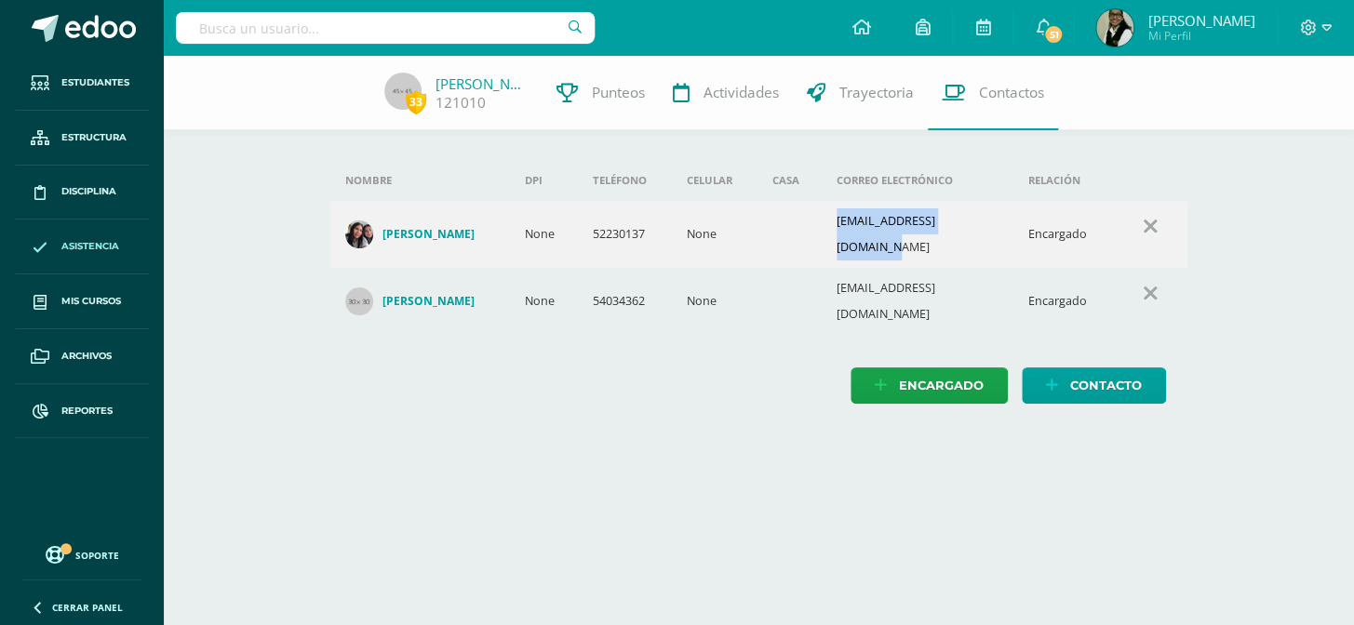
click at [108, 245] on span "Asistencia" at bounding box center [90, 246] width 58 height 15
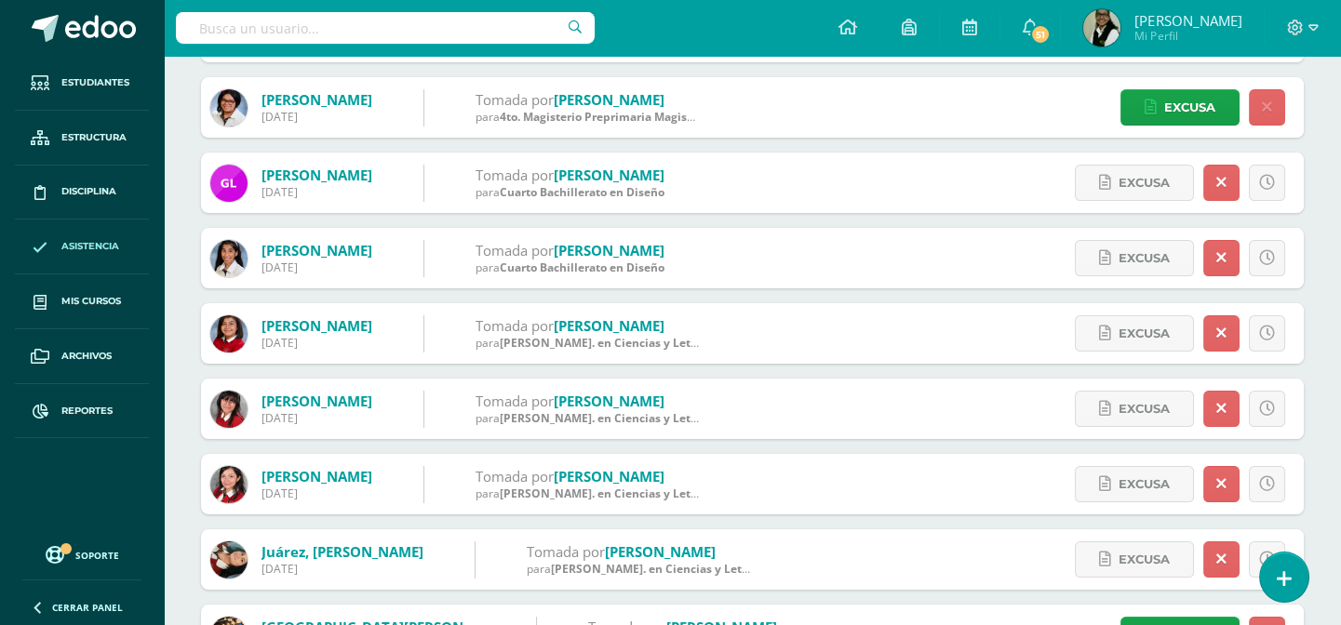
scroll to position [422, 0]
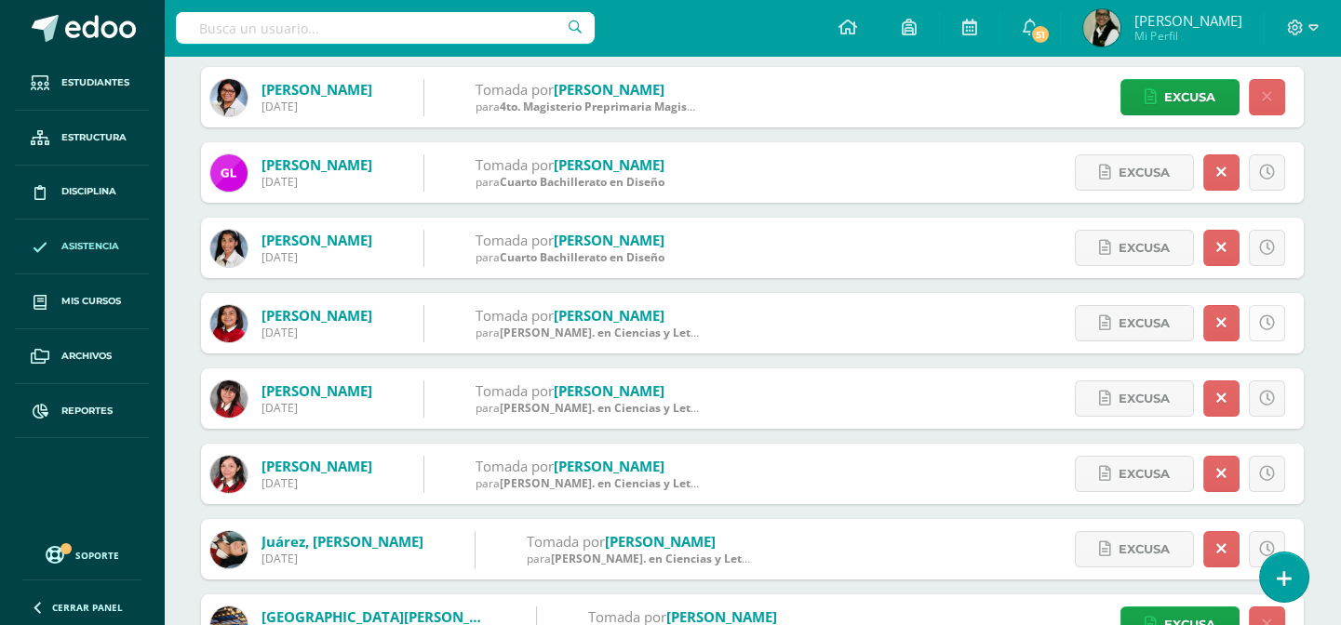
click at [1265, 322] on icon at bounding box center [1267, 323] width 16 height 16
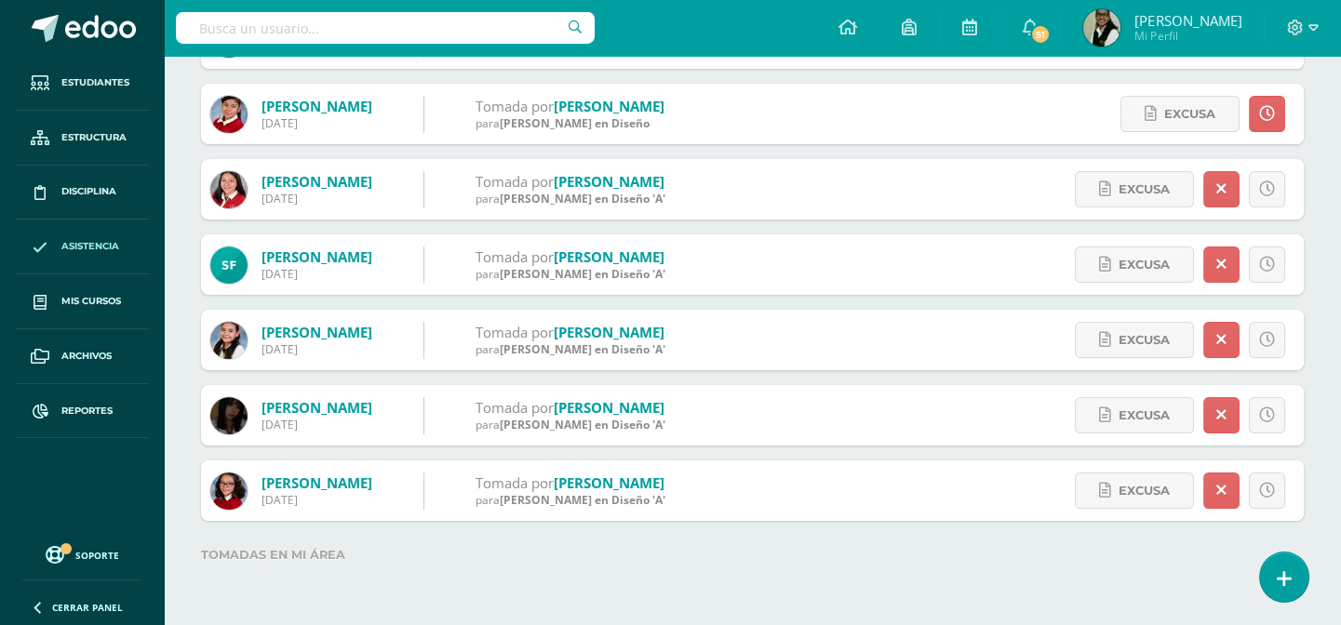
scroll to position [1311, 0]
click at [1271, 187] on icon at bounding box center [1267, 188] width 16 height 16
drag, startPoint x: 1218, startPoint y: 191, endPoint x: 1210, endPoint y: 223, distance: 33.4
click at [1216, 192] on icon at bounding box center [1221, 188] width 10 height 16
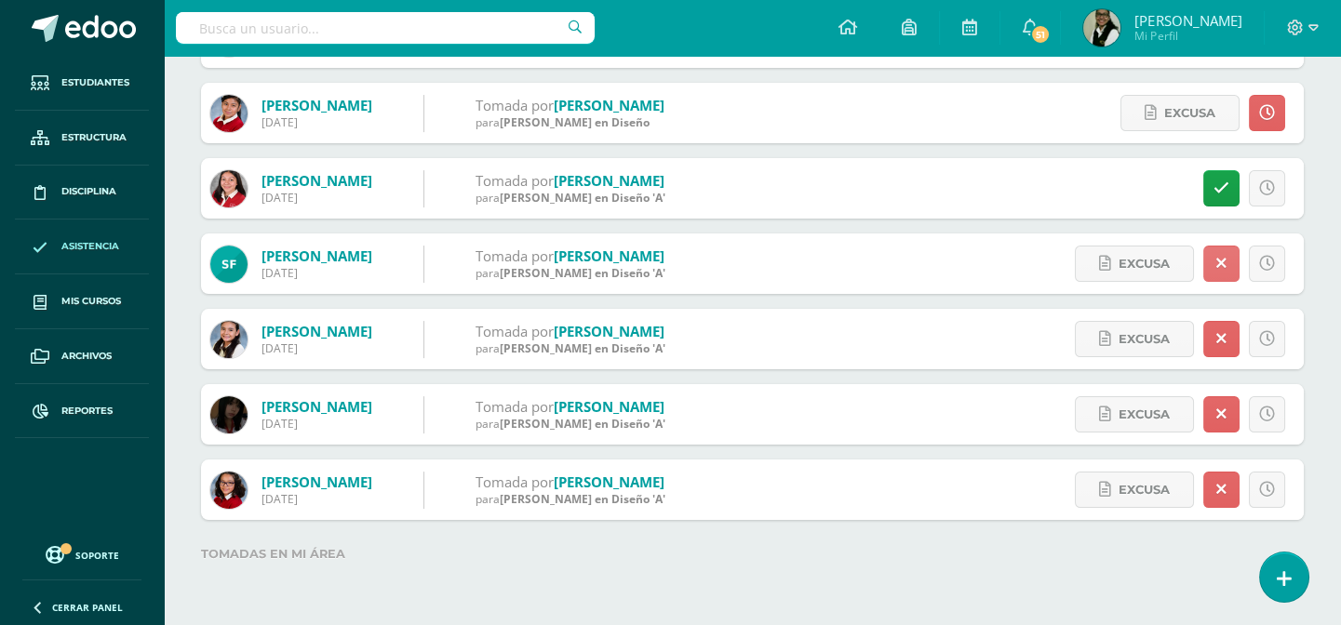
click at [1216, 265] on icon at bounding box center [1221, 264] width 10 height 16
click at [1209, 331] on link at bounding box center [1221, 339] width 36 height 36
click at [1216, 416] on icon at bounding box center [1221, 415] width 10 height 16
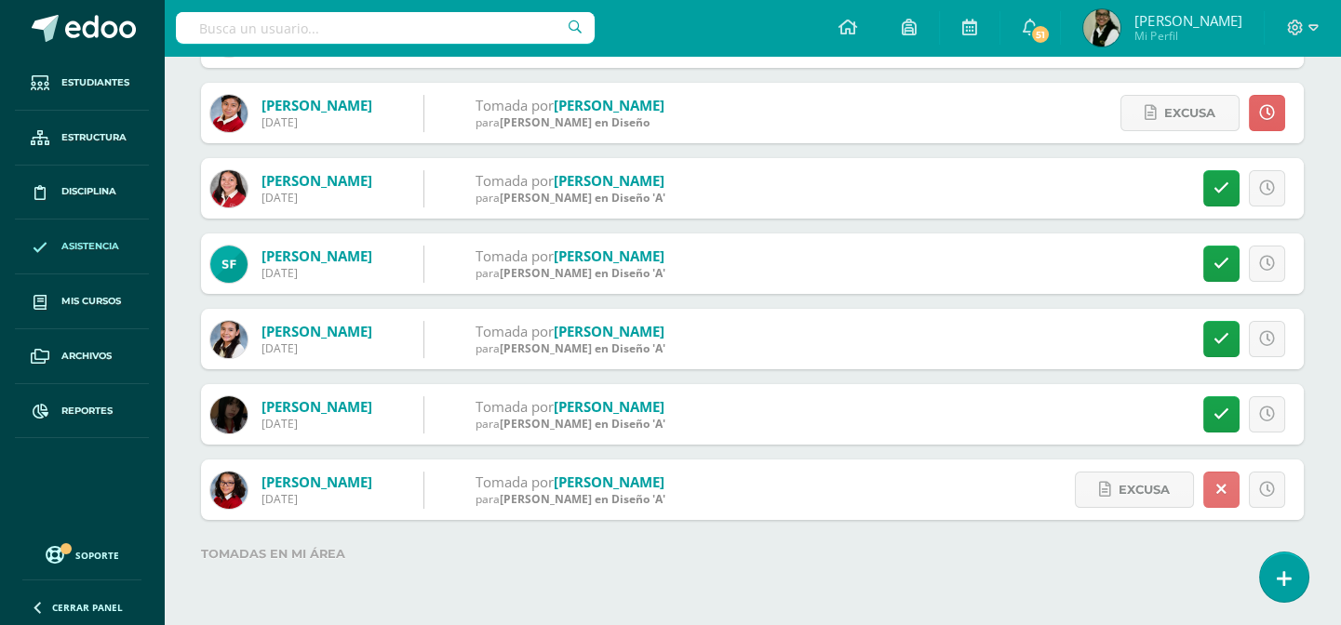
click at [1216, 484] on icon at bounding box center [1221, 490] width 10 height 16
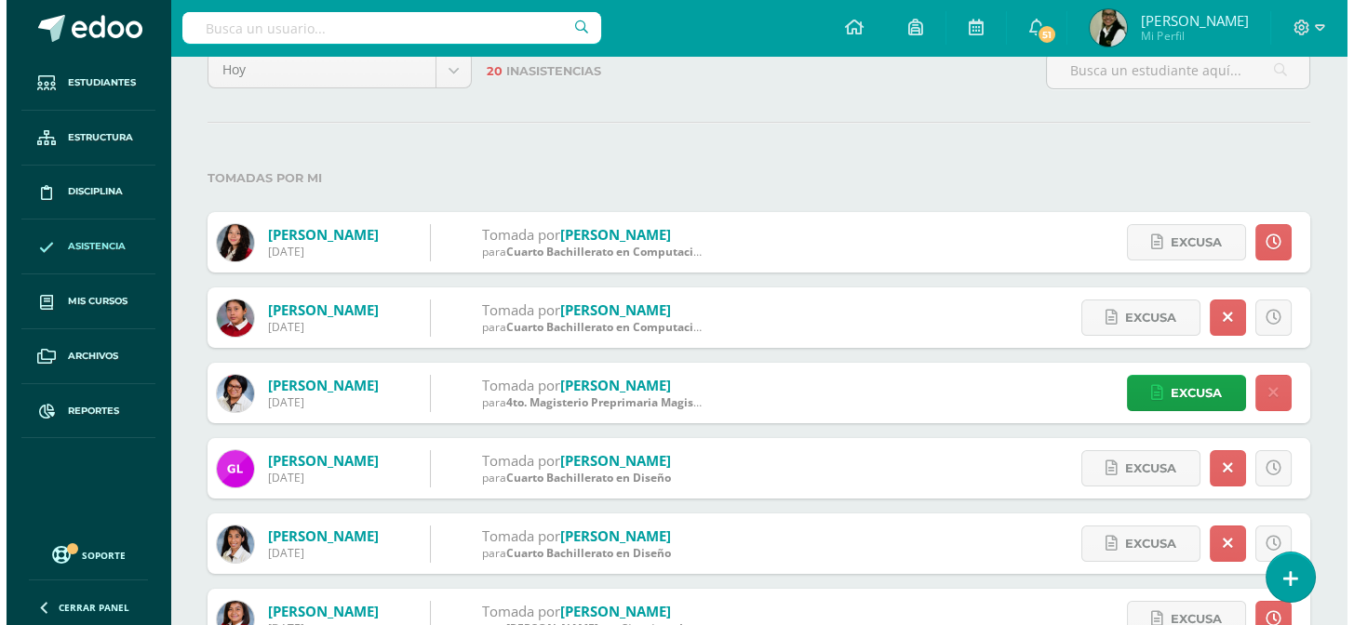
scroll to position [42, 0]
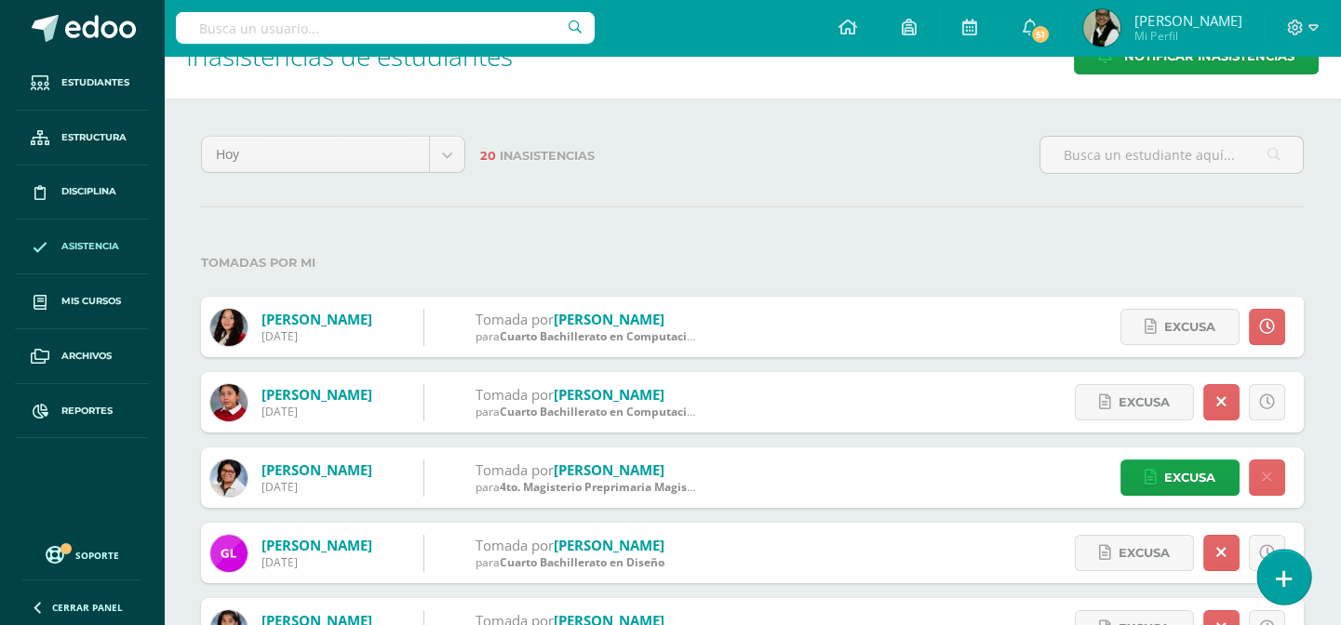
click at [1276, 570] on icon at bounding box center [1283, 578] width 17 height 21
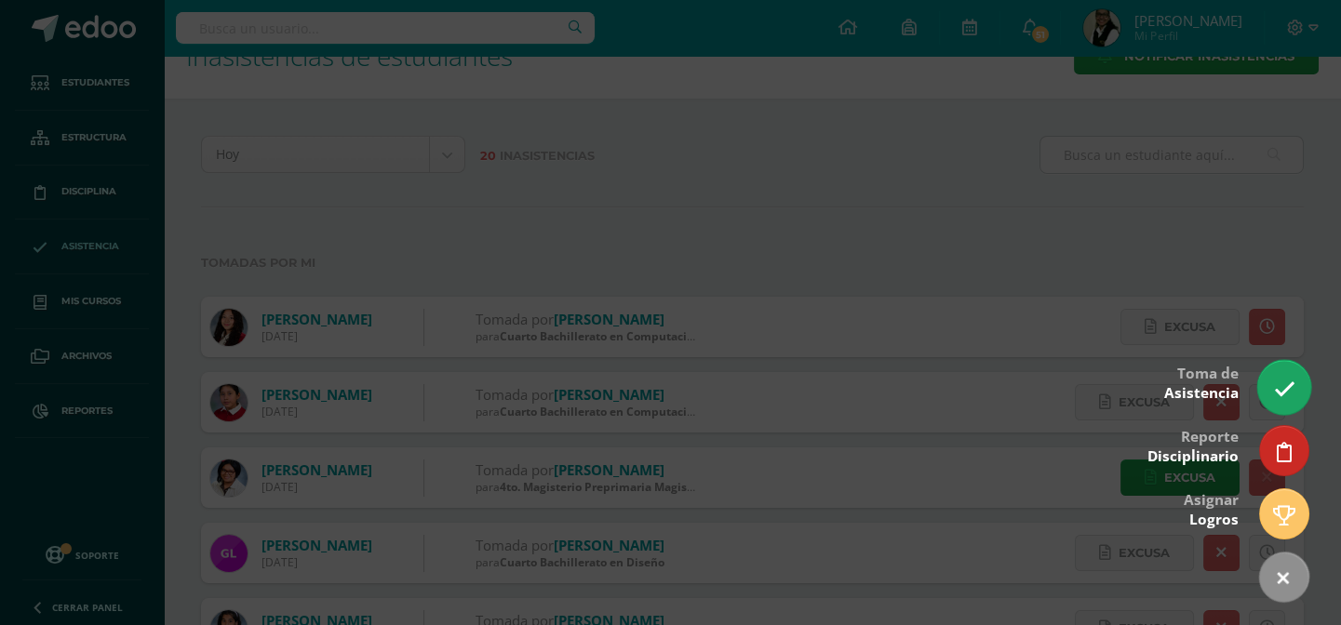
click at [1281, 389] on icon at bounding box center [1283, 389] width 21 height 21
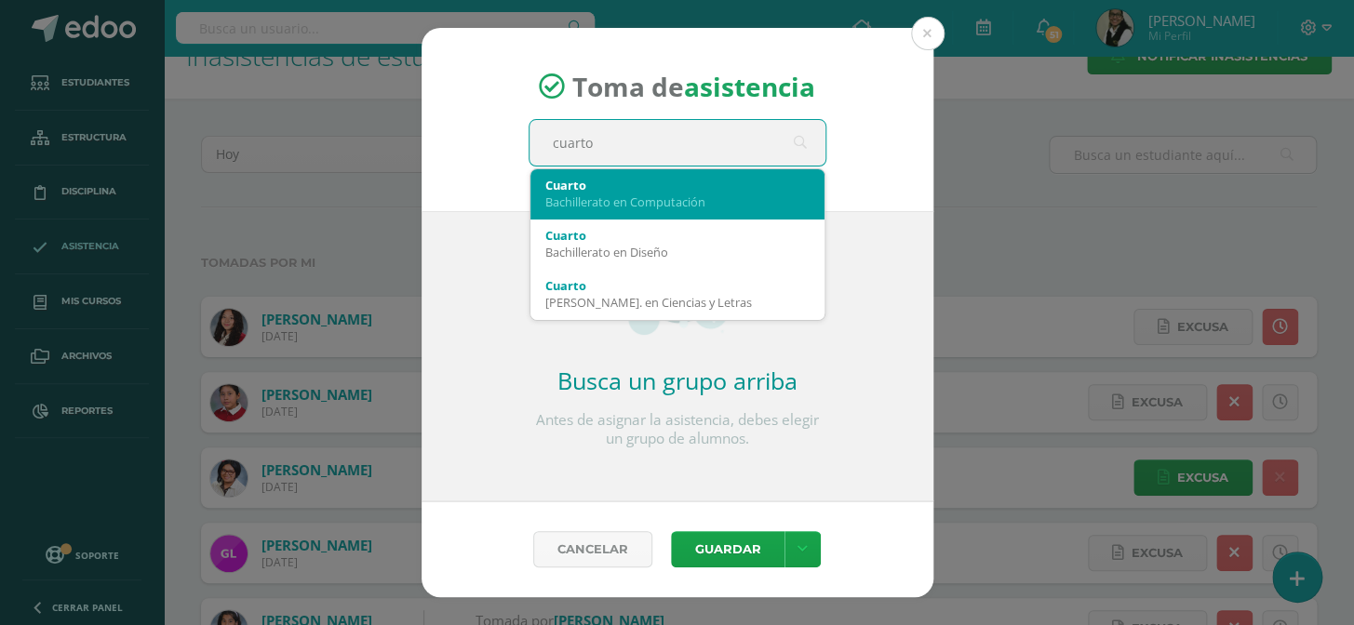
type input "cuarto a"
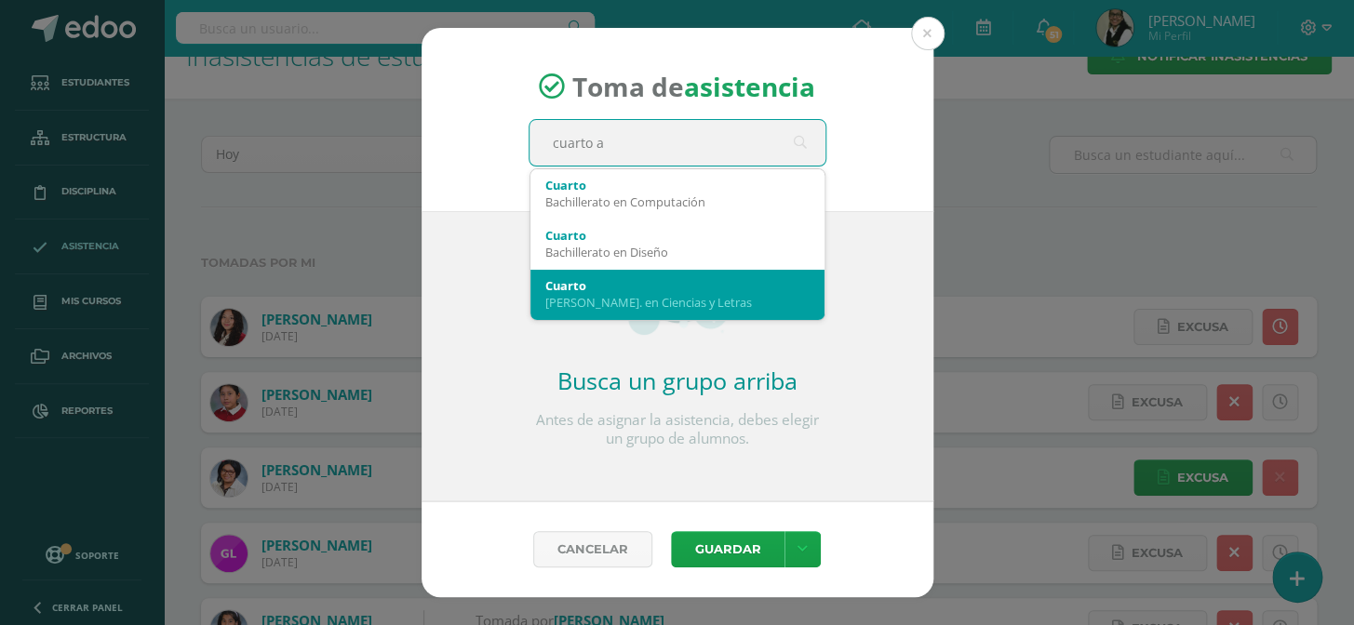
click at [692, 287] on div "Cuarto" at bounding box center [677, 285] width 264 height 17
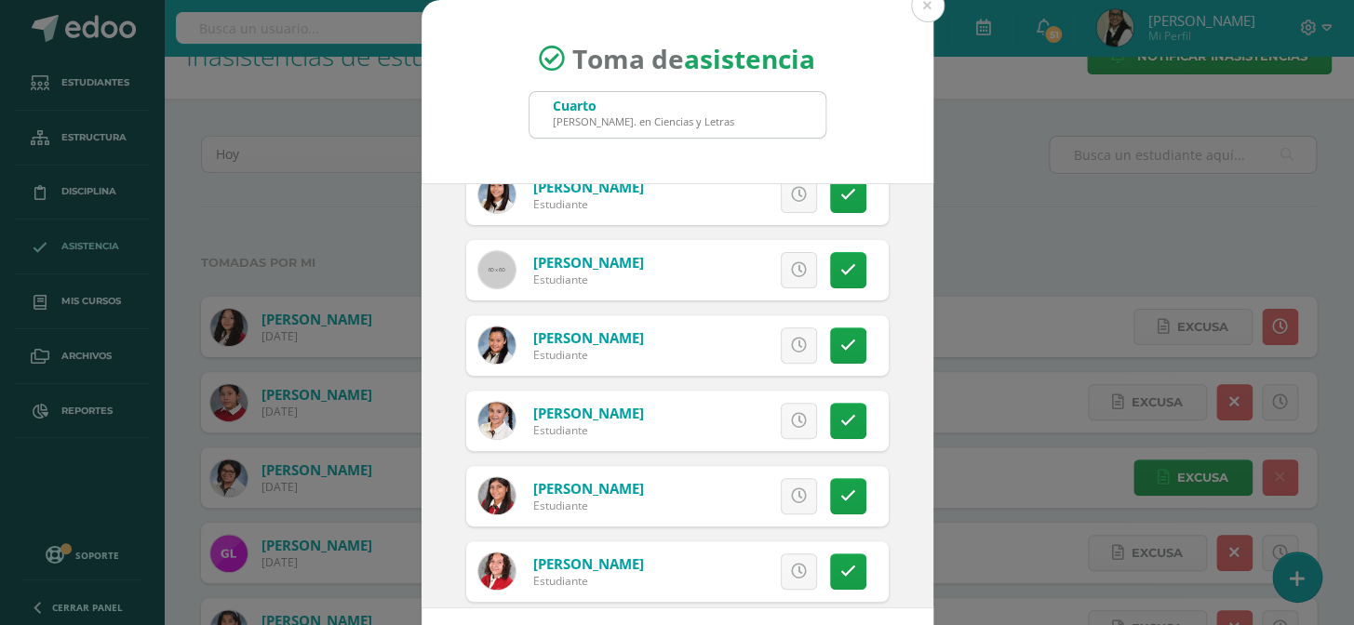
scroll to position [0, 0]
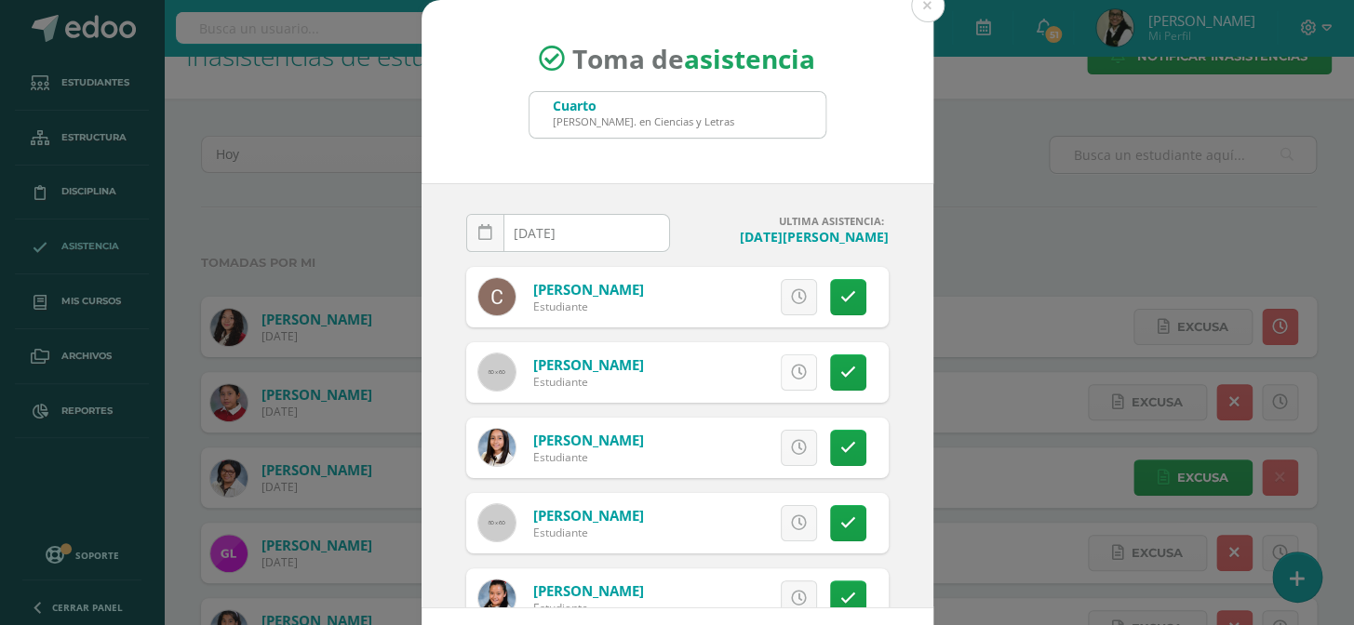
click at [791, 369] on icon at bounding box center [799, 373] width 16 height 16
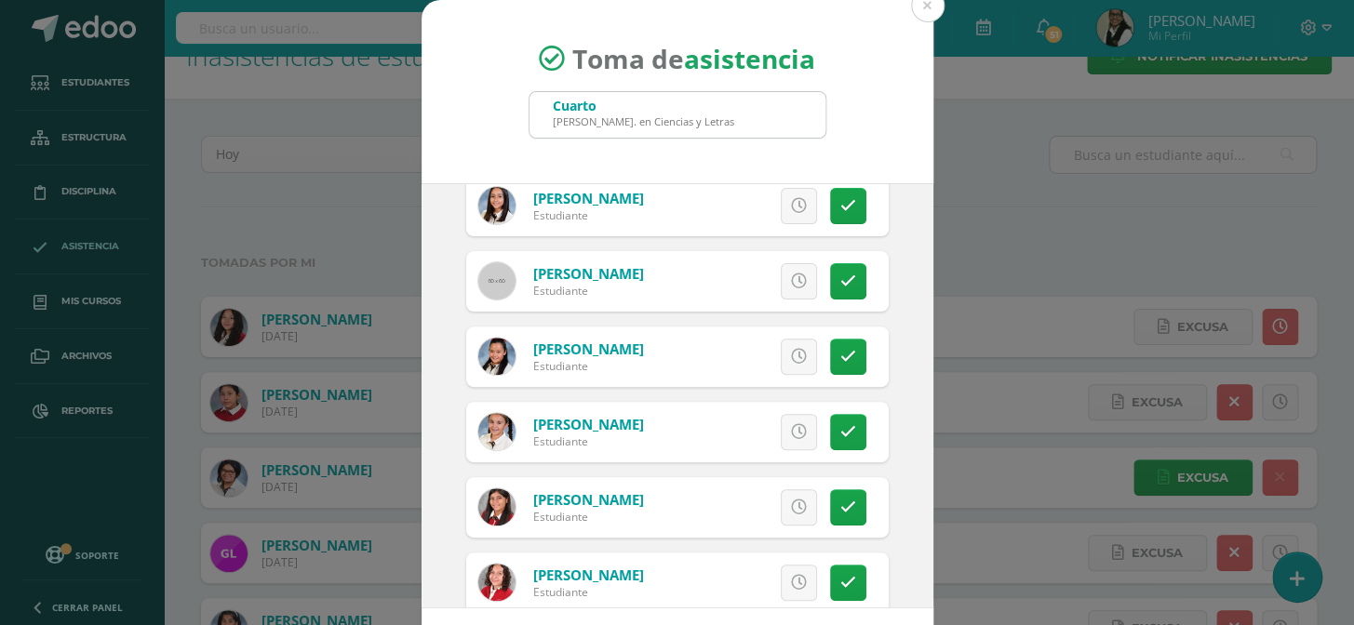
scroll to position [338, 0]
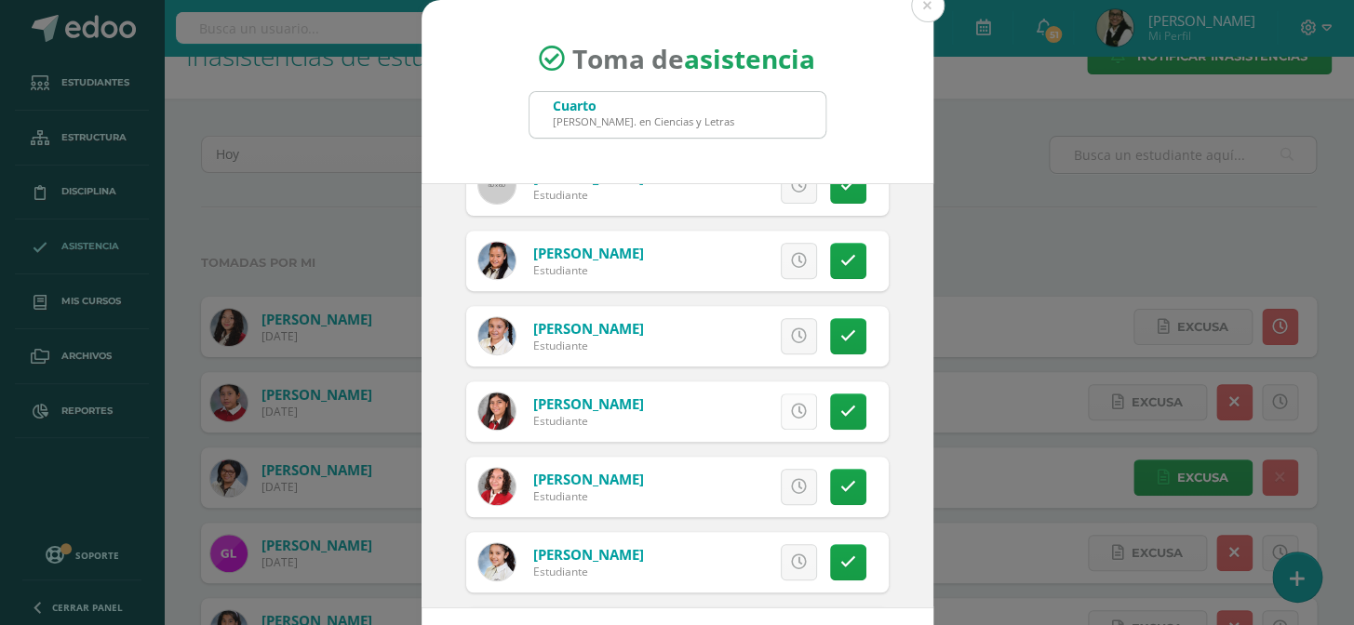
click at [791, 404] on icon at bounding box center [799, 412] width 16 height 16
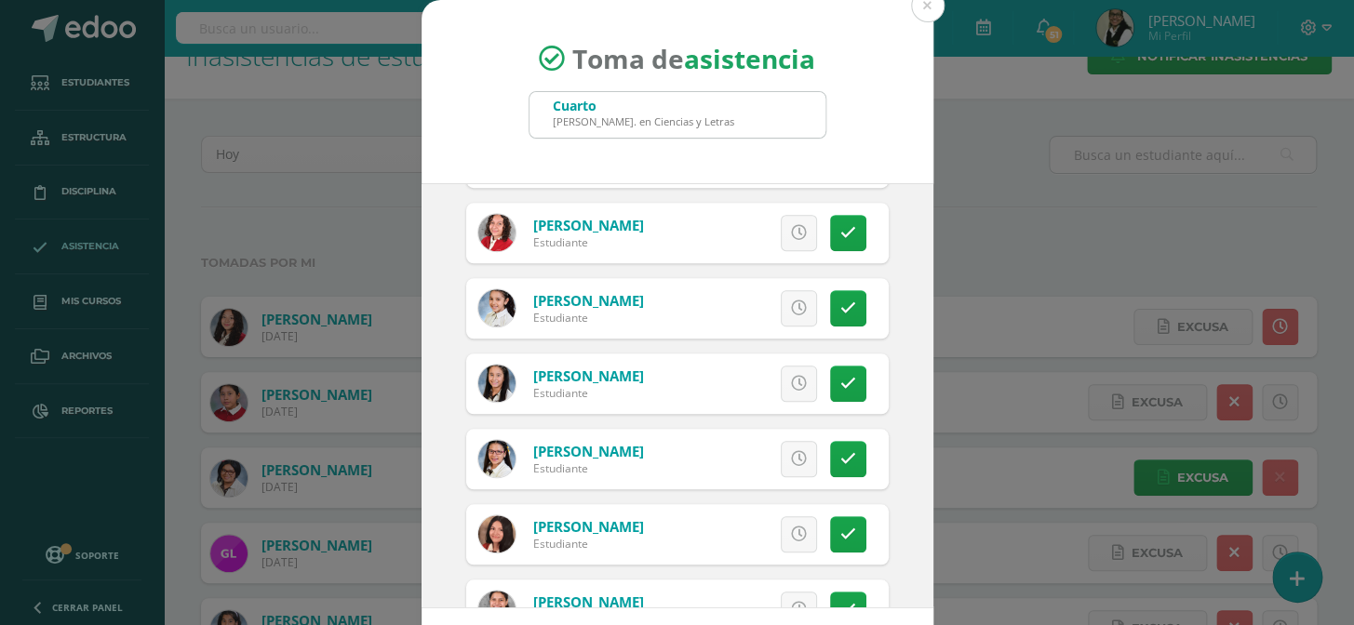
scroll to position [676, 0]
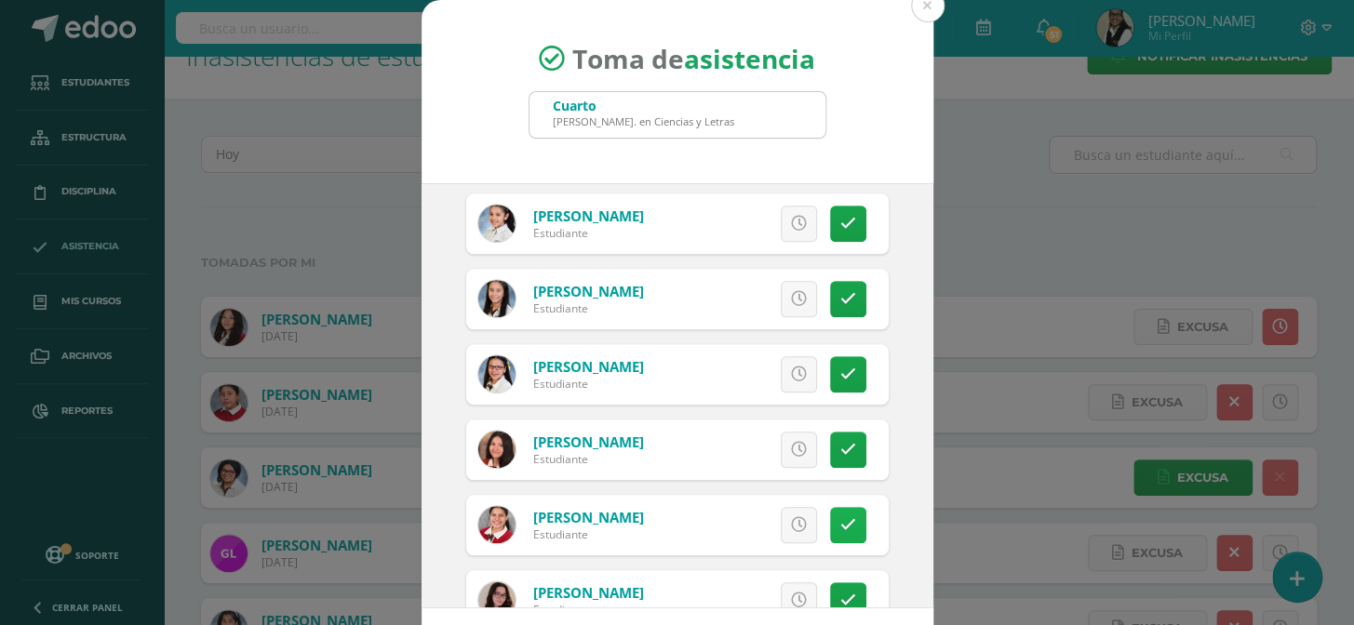
click at [840, 521] on icon at bounding box center [848, 525] width 16 height 16
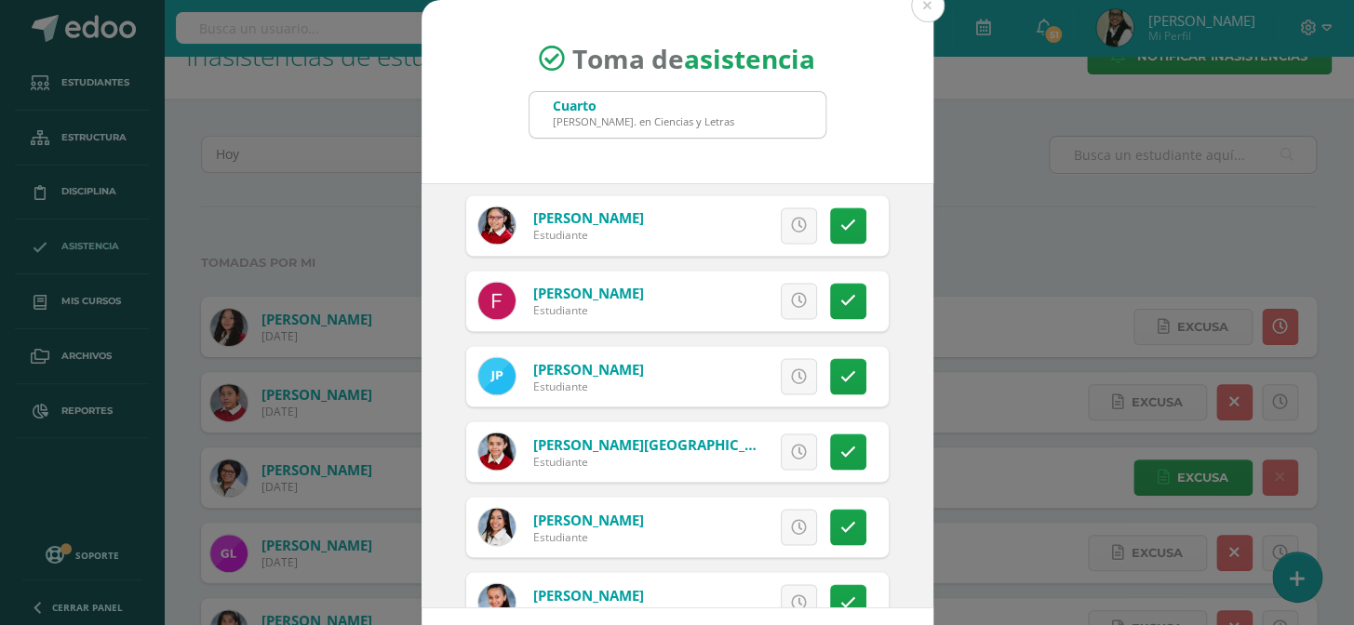
scroll to position [1437, 0]
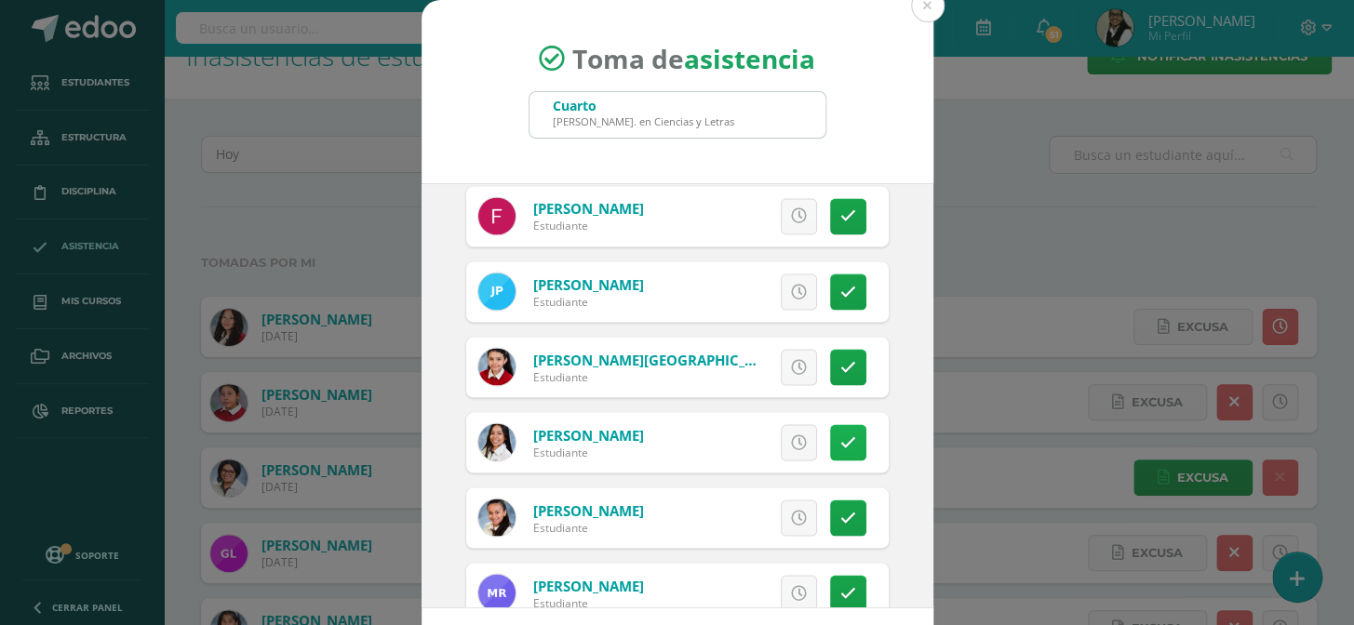
click at [840, 440] on icon at bounding box center [848, 442] width 16 height 16
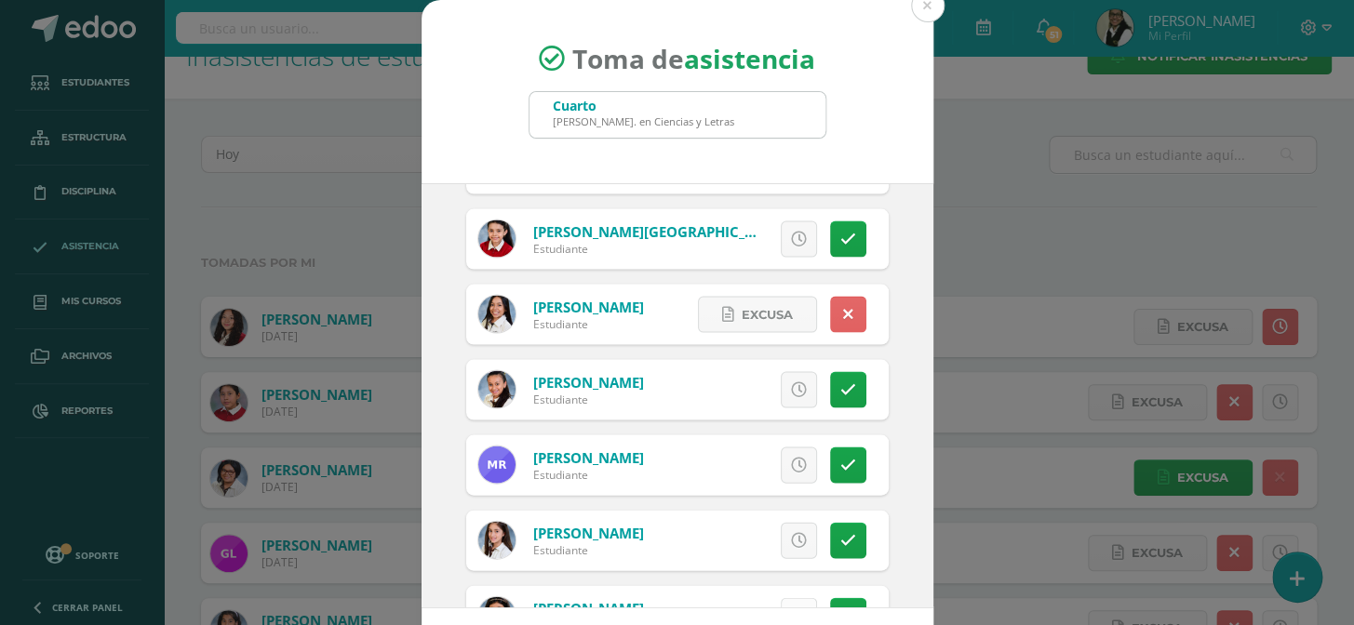
scroll to position [1531, 0]
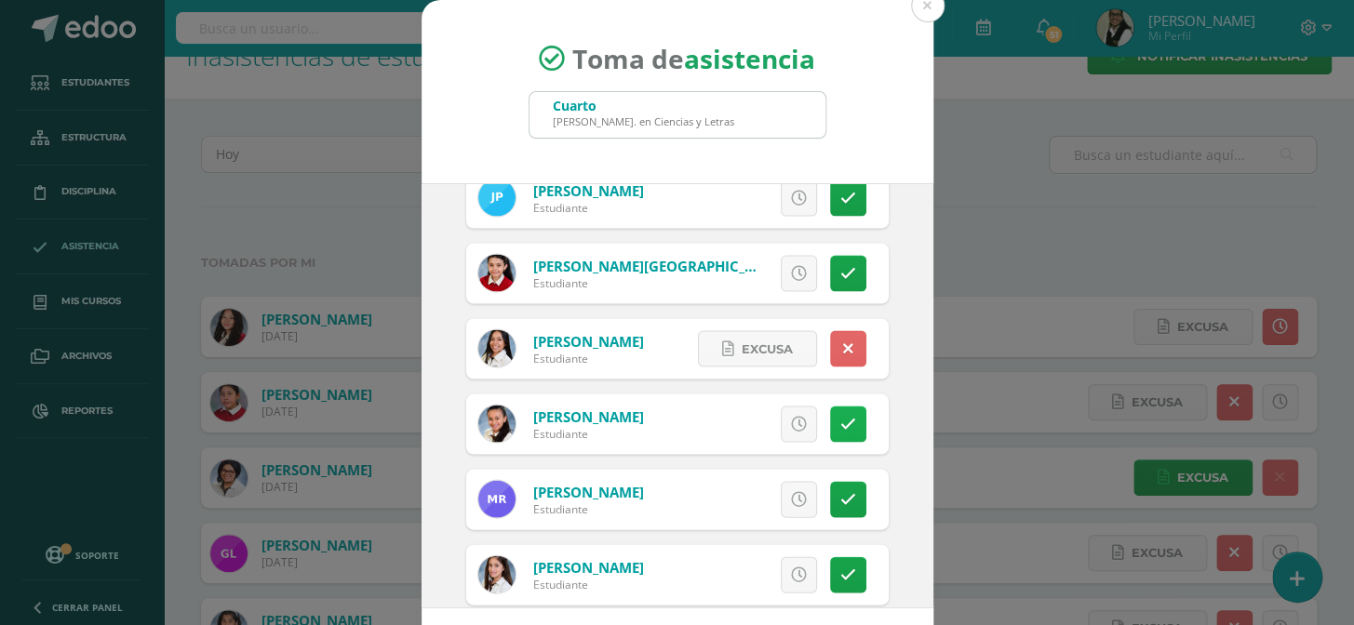
click at [835, 426] on link at bounding box center [848, 424] width 36 height 36
click at [791, 493] on icon at bounding box center [799, 499] width 16 height 16
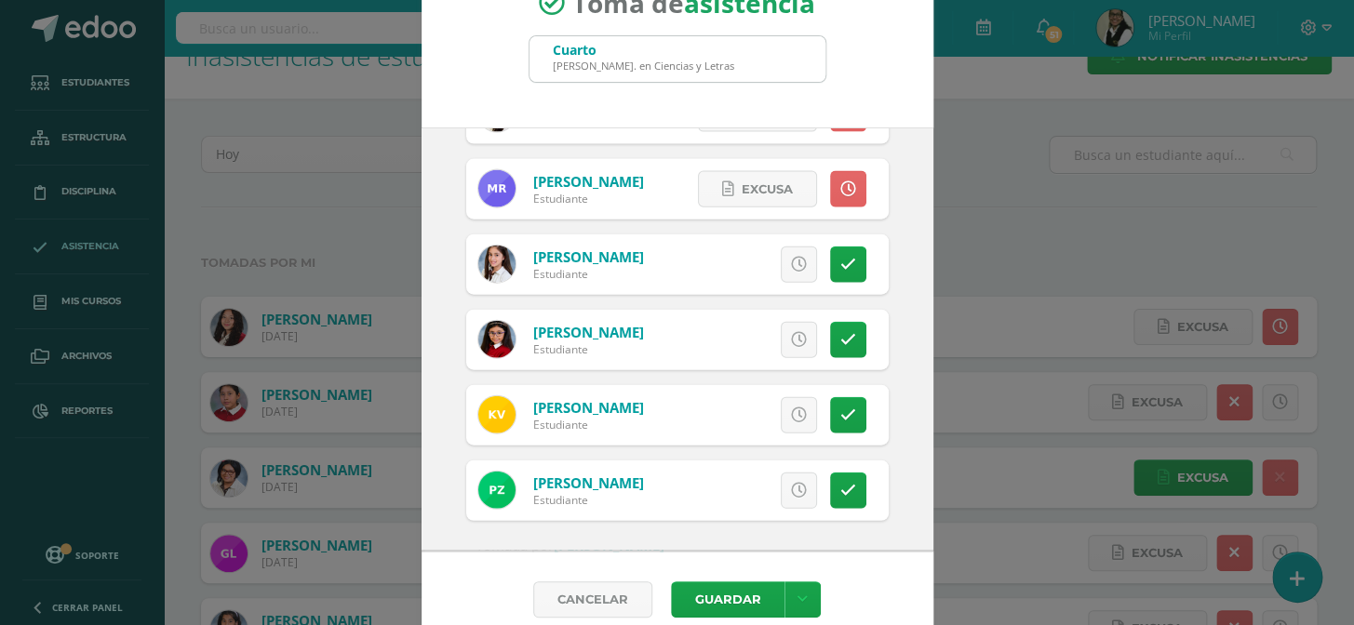
scroll to position [77, 0]
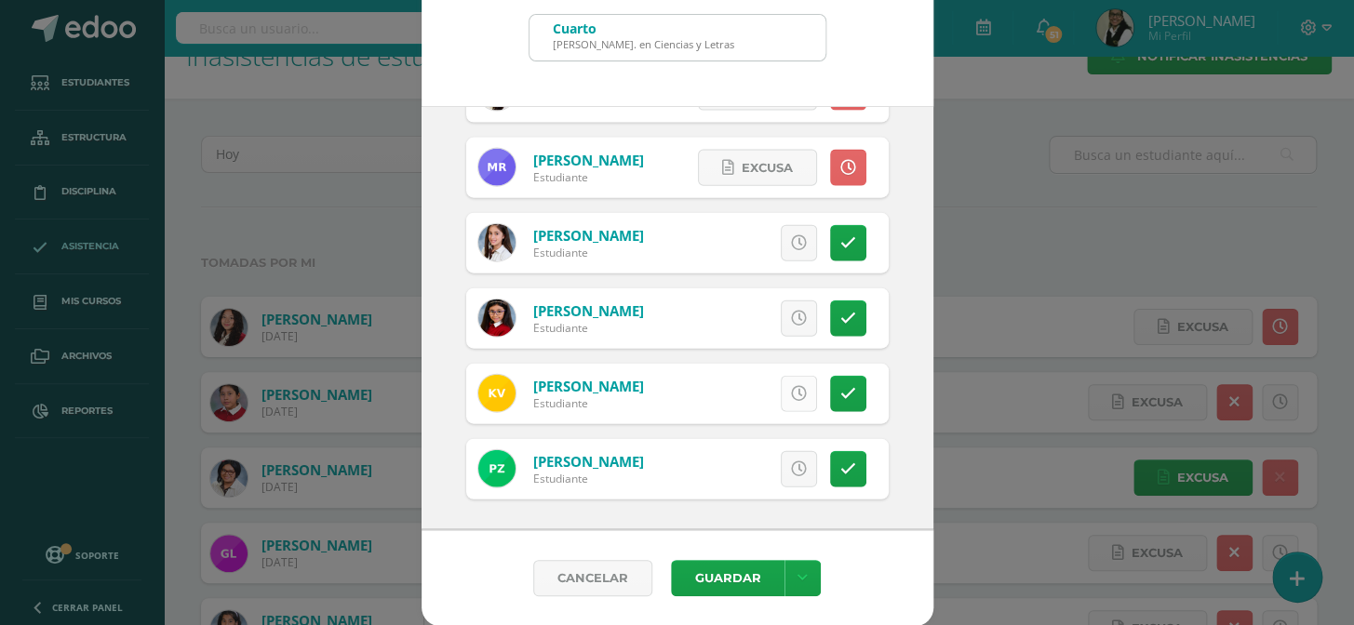
click at [791, 392] on icon at bounding box center [799, 394] width 16 height 16
click at [735, 575] on button "Guardar" at bounding box center [728, 578] width 114 height 36
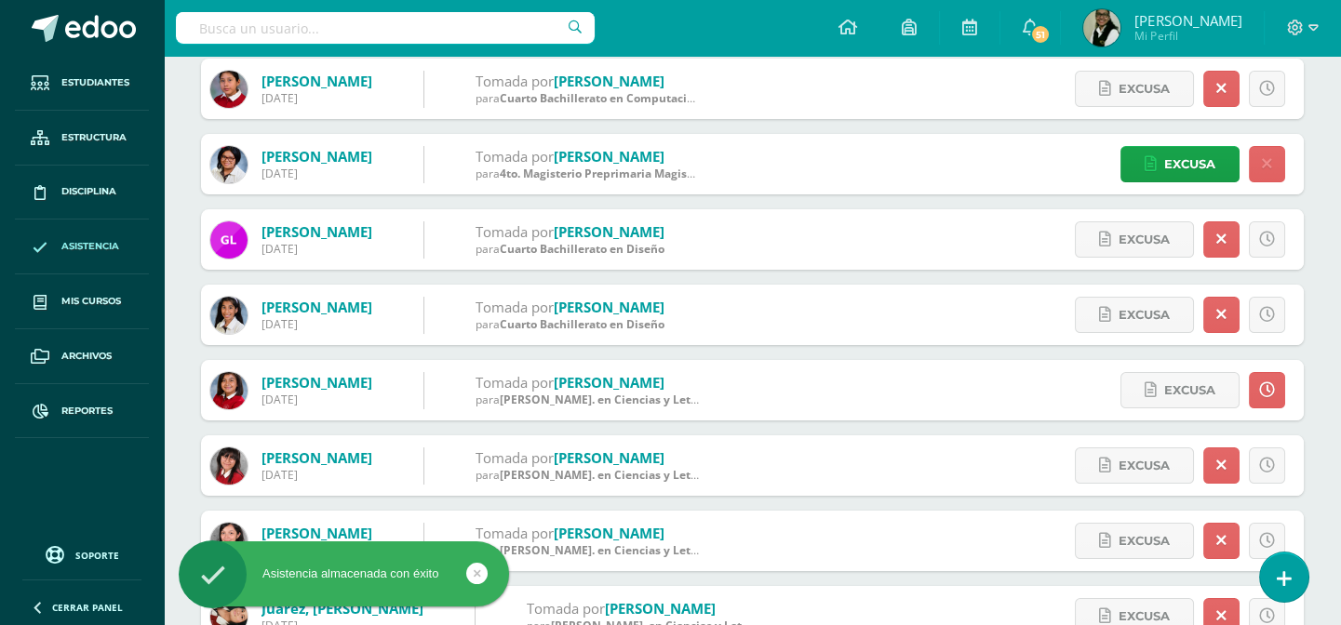
scroll to position [422, 0]
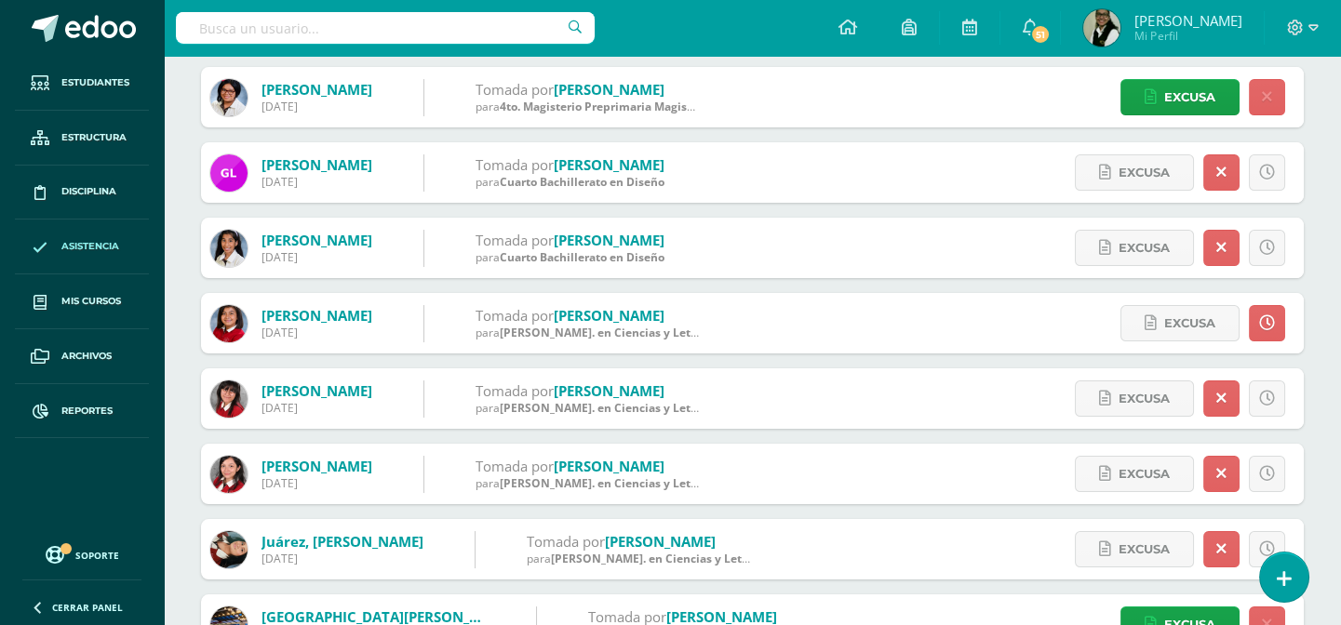
click at [419, 35] on input "text" at bounding box center [385, 28] width 419 height 32
type input "norma gomez"
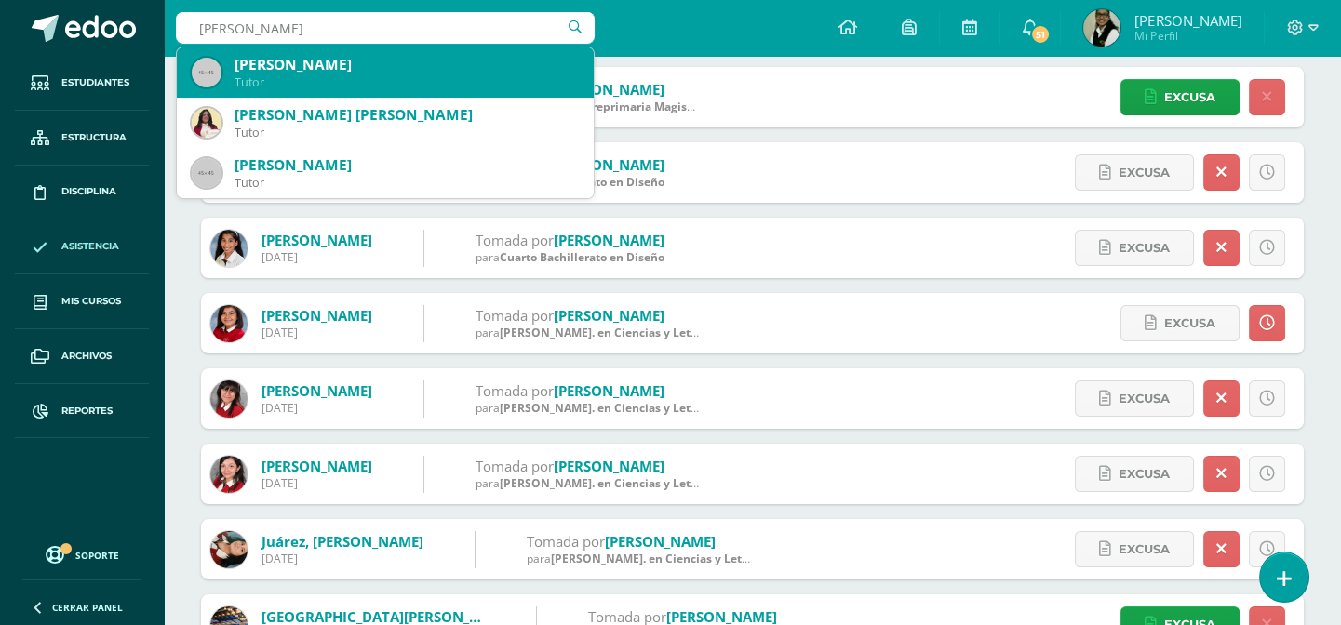
click at [394, 65] on div "Norma Leticia Gómez López" at bounding box center [406, 65] width 344 height 20
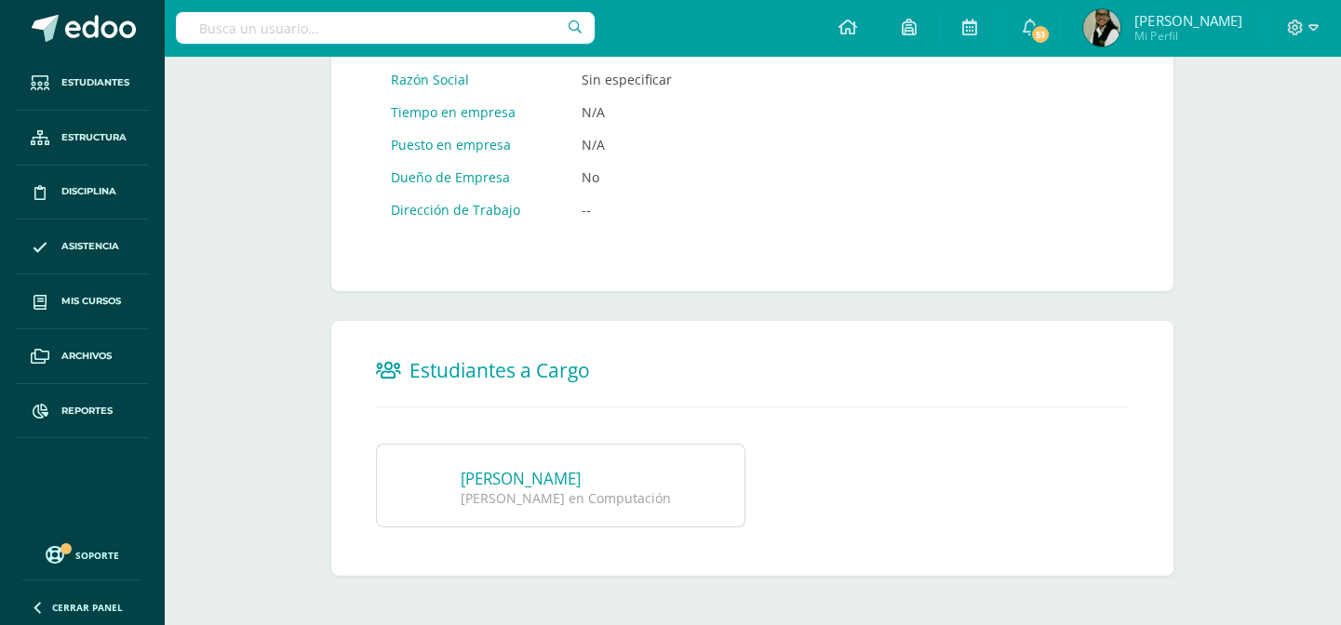
scroll to position [1072, 0]
